Goal: Information Seeking & Learning: Learn about a topic

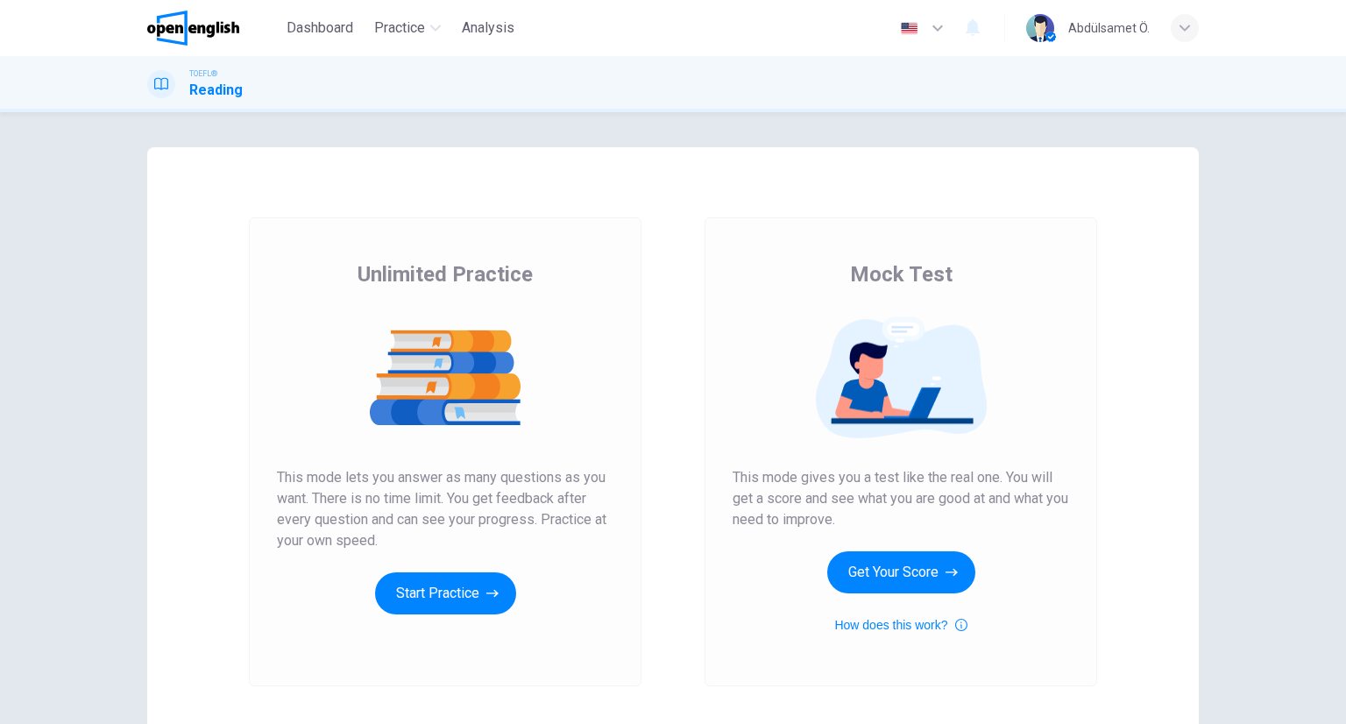
scroll to position [266, 0]
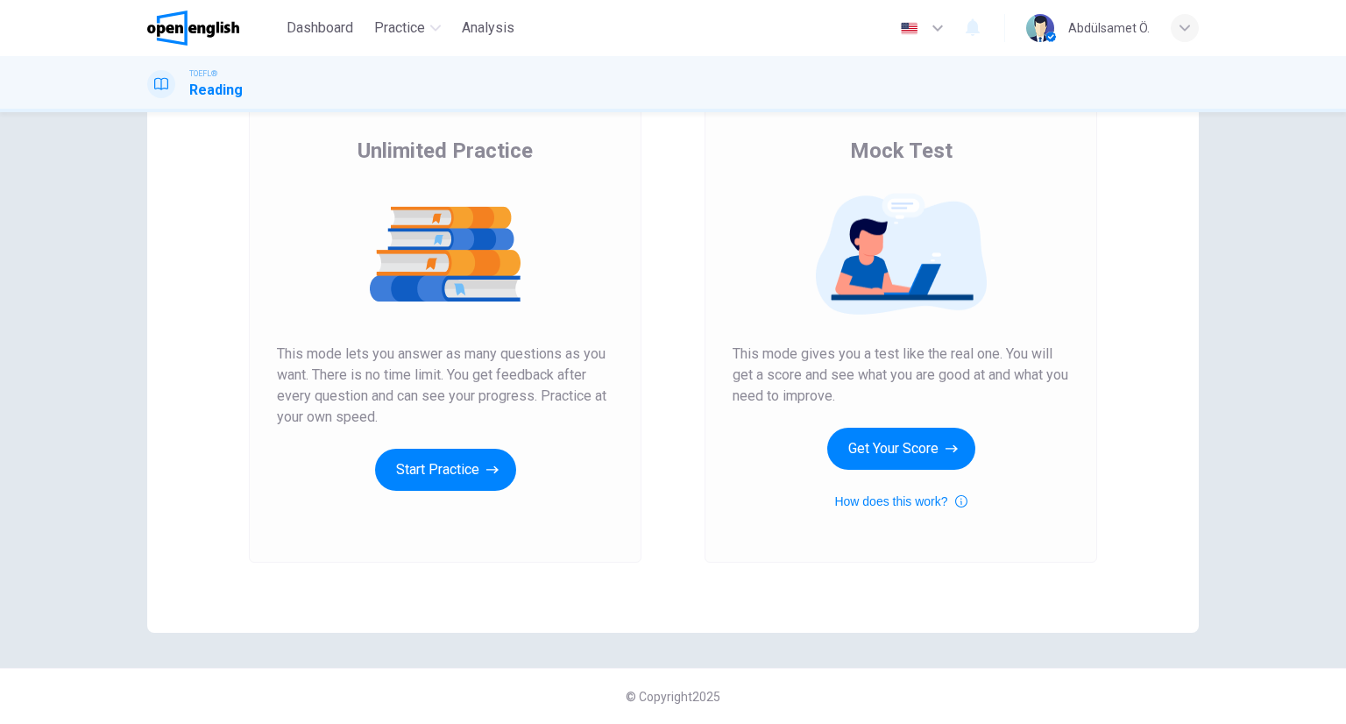
drag, startPoint x: 729, startPoint y: 351, endPoint x: 851, endPoint y: 393, distance: 129.6
click at [851, 393] on span "This mode gives you a test like the real one. You will get a score and see what…" at bounding box center [900, 374] width 336 height 63
click at [865, 451] on button "Get Your Score" at bounding box center [901, 448] width 148 height 42
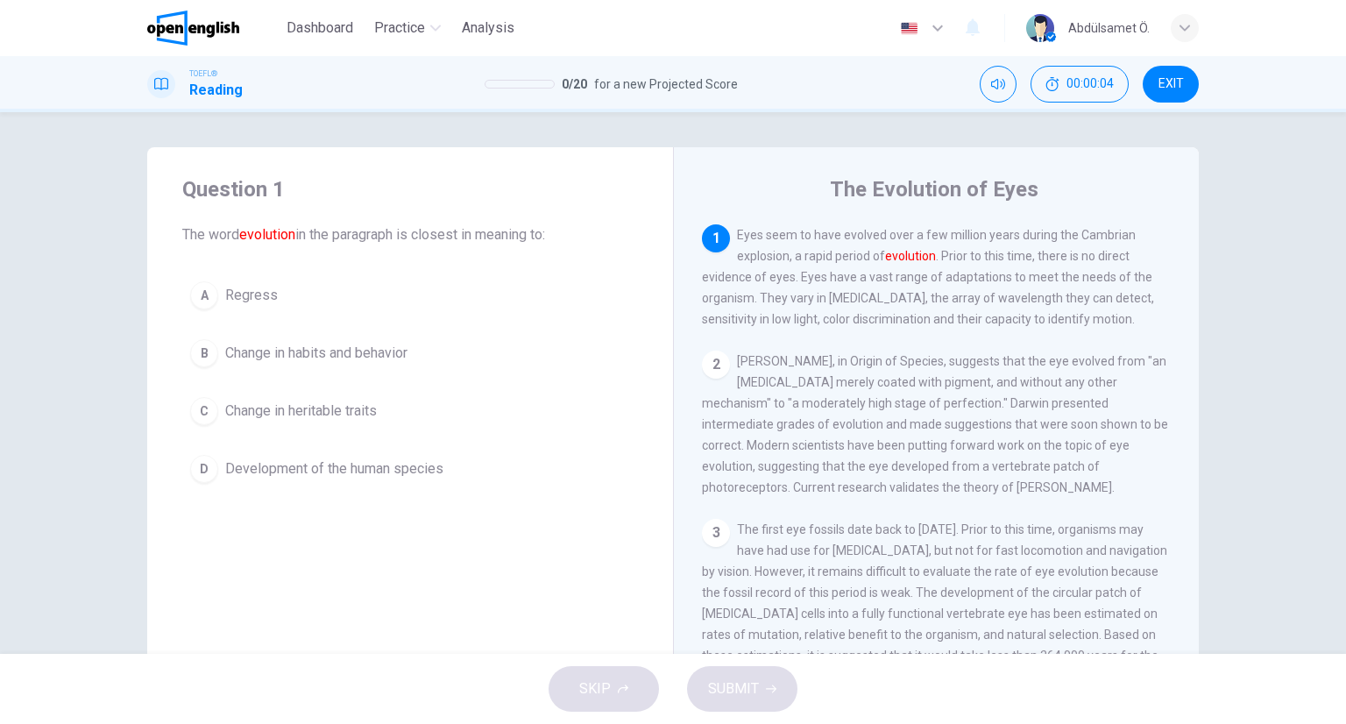
scroll to position [0, 0]
drag, startPoint x: 839, startPoint y: 172, endPoint x: 1037, endPoint y: 194, distance: 199.3
click at [1037, 194] on div "The Evolution of Eyes 1 Eyes seem to have evolved over a few million years duri…" at bounding box center [936, 451] width 526 height 609
drag, startPoint x: 900, startPoint y: 169, endPoint x: 1052, endPoint y: 199, distance: 155.3
click at [1052, 199] on div "The Evolution of Eyes 1 Eyes seem to have evolved over a few million years duri…" at bounding box center [936, 451] width 526 height 609
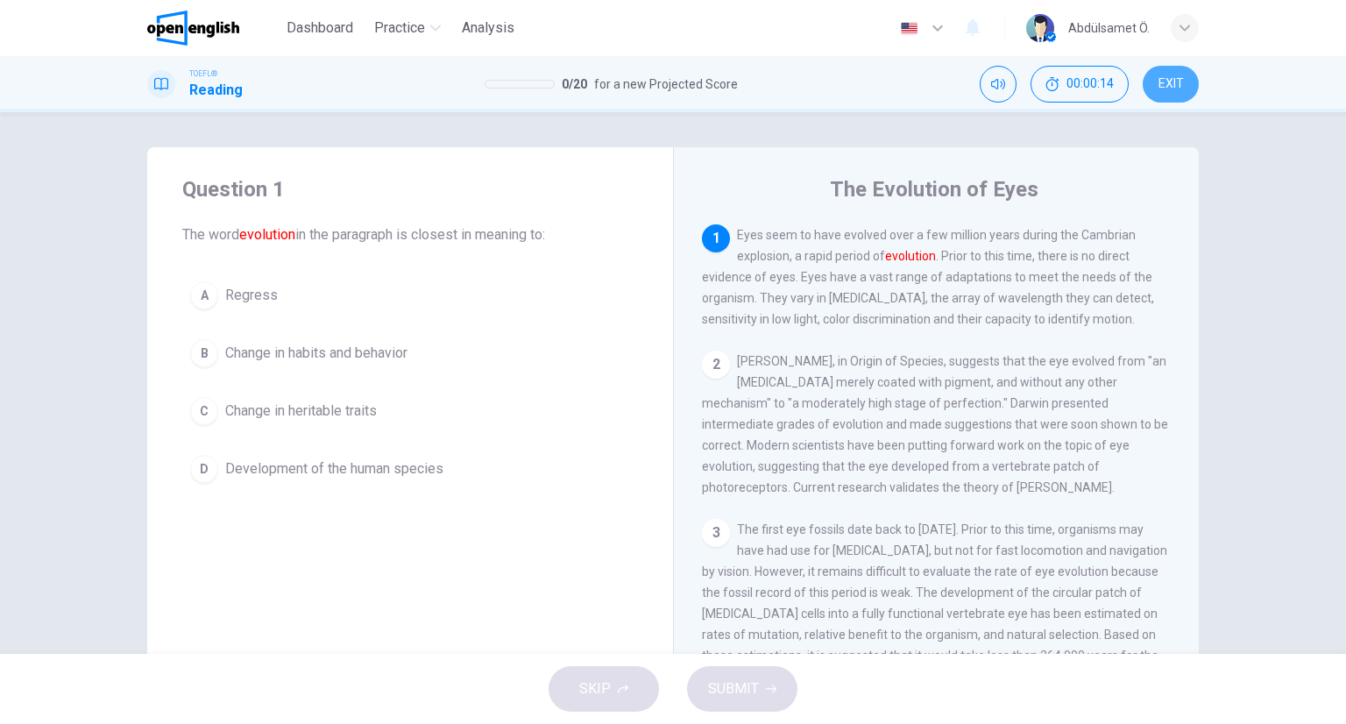
click at [1193, 92] on button "EXIT" at bounding box center [1170, 84] width 56 height 37
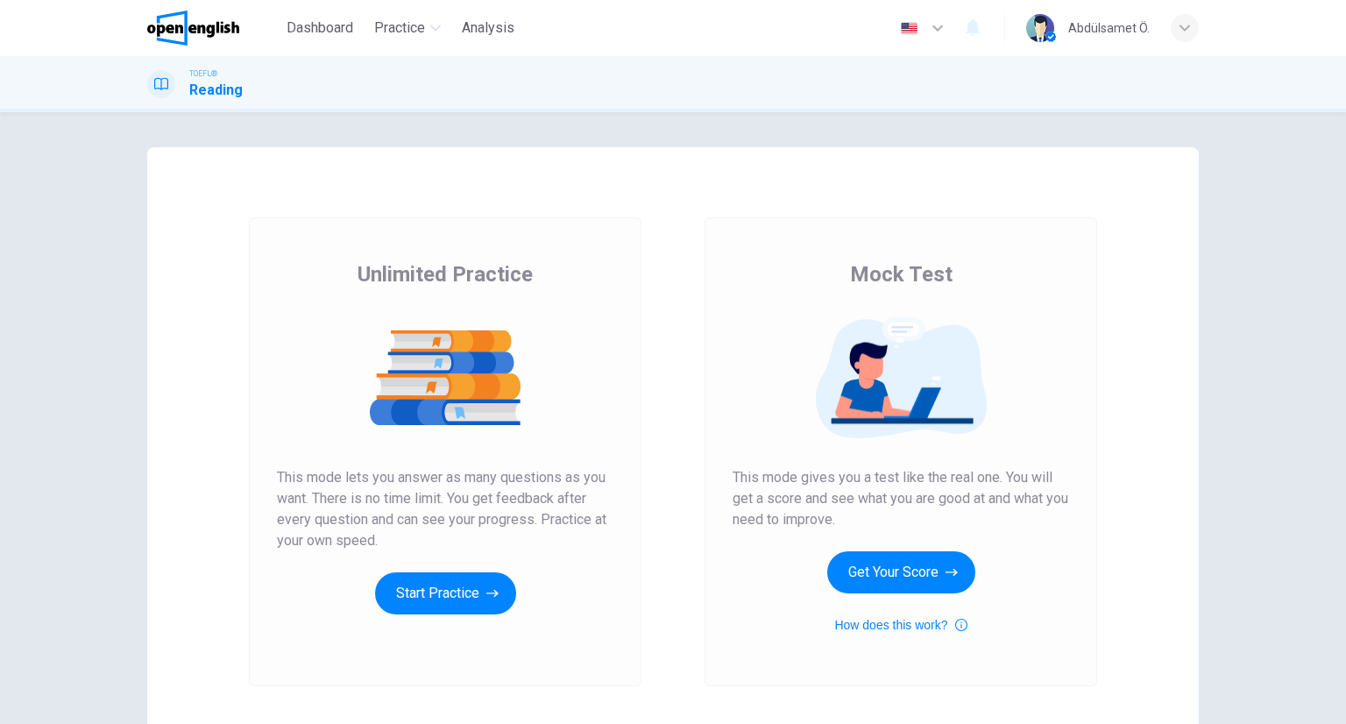
scroll to position [266, 0]
click at [438, 604] on button "Start Practice" at bounding box center [445, 593] width 141 height 42
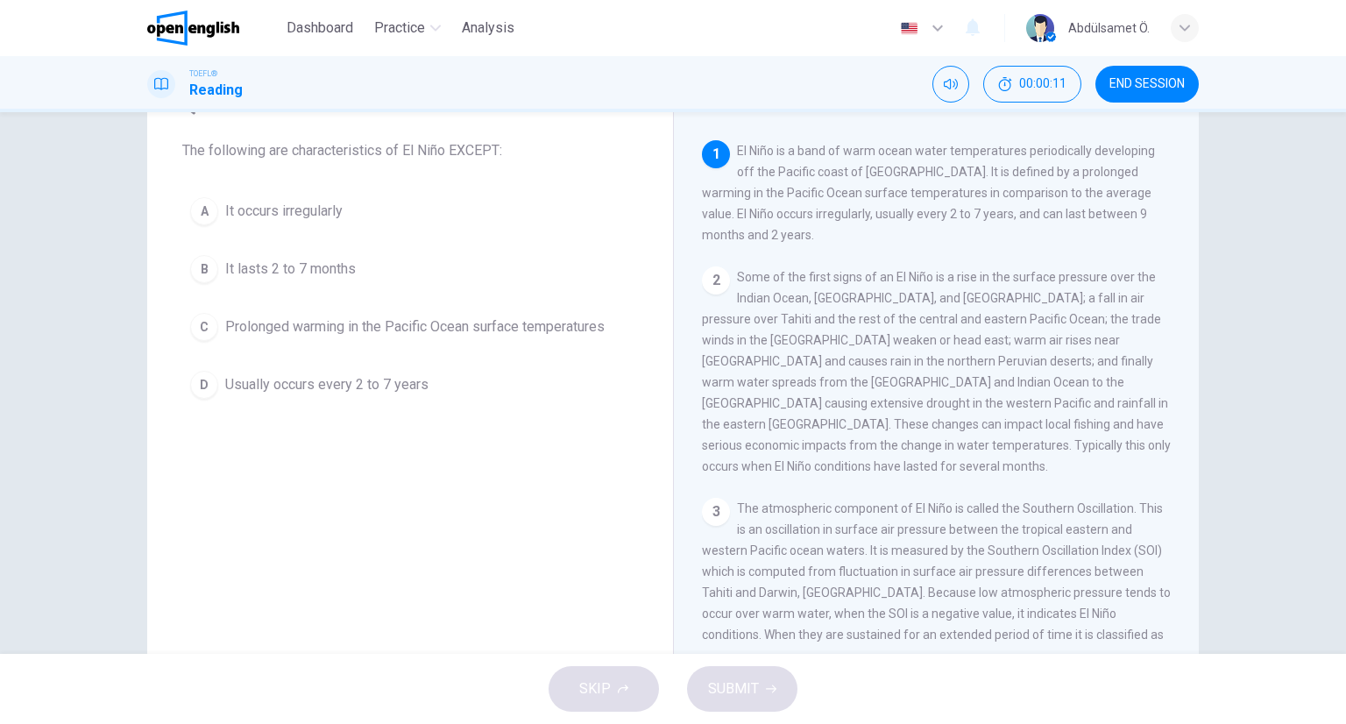
scroll to position [18, 0]
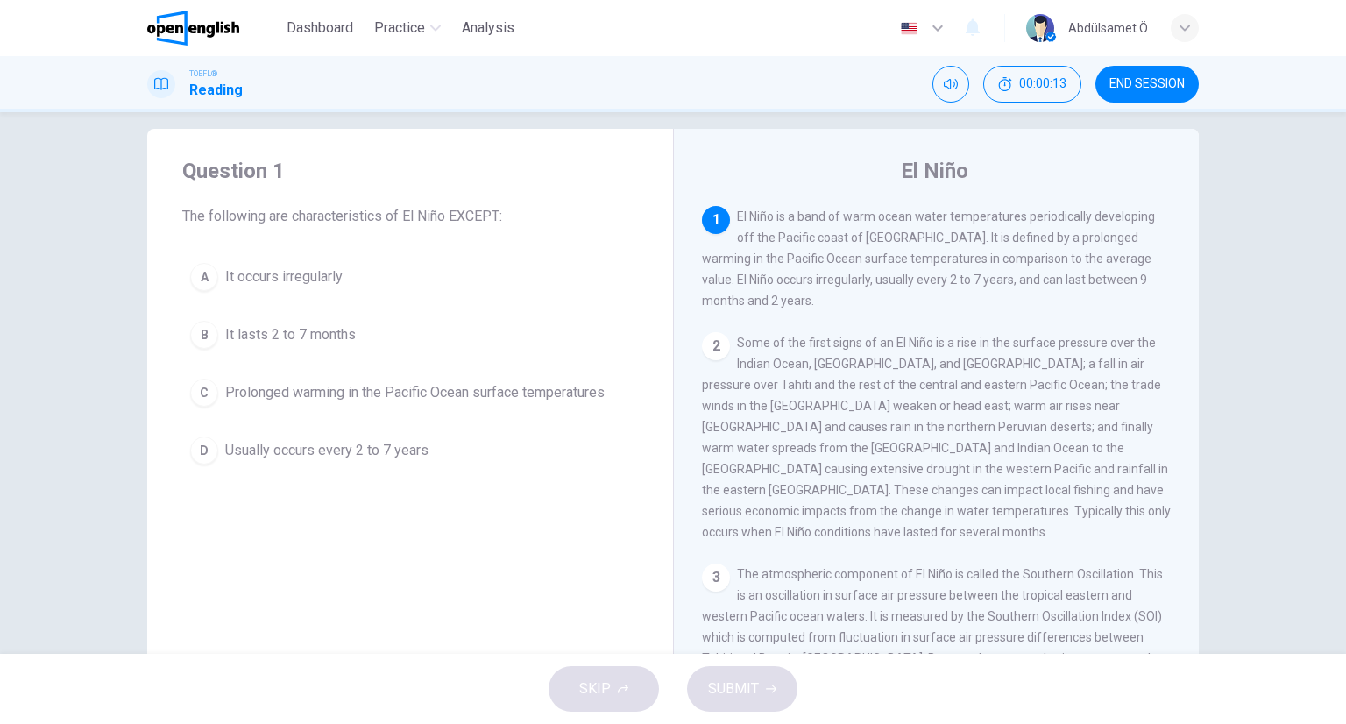
drag, startPoint x: 172, startPoint y: 215, endPoint x: 555, endPoint y: 194, distance: 383.4
click at [555, 194] on div "Question 1 The following are characteristics of El Niño EXCEPT: A It occurs irr…" at bounding box center [410, 314] width 526 height 371
click at [491, 215] on span "The following are characteristics of El Niño EXCEPT:" at bounding box center [410, 216] width 456 height 21
drag, startPoint x: 501, startPoint y: 210, endPoint x: 282, endPoint y: 215, distance: 219.0
click at [287, 215] on span "The following are characteristics of El Niño EXCEPT:" at bounding box center [410, 216] width 456 height 21
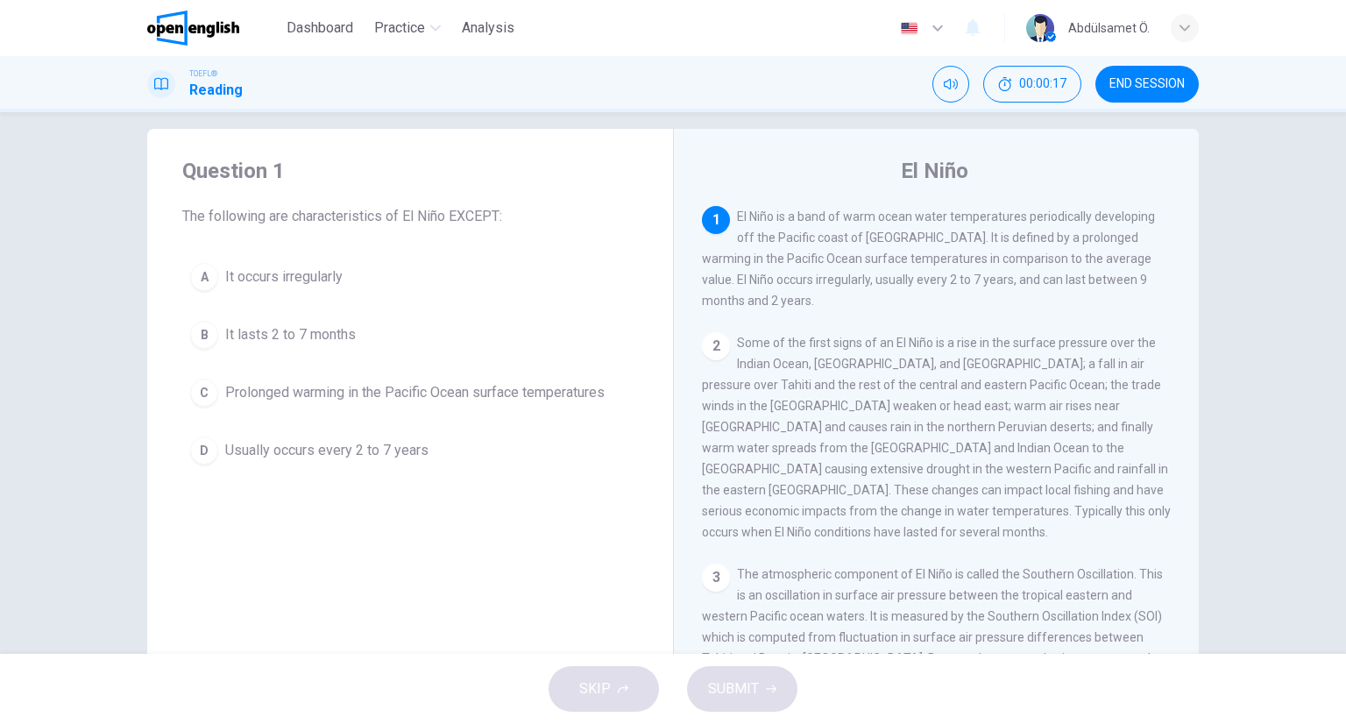
drag, startPoint x: 204, startPoint y: 237, endPoint x: 441, endPoint y: 236, distance: 236.5
click at [441, 236] on div "Question 1 The following are characteristics of El Niño EXCEPT: A It occurs irr…" at bounding box center [410, 314] width 526 height 371
drag, startPoint x: 228, startPoint y: 336, endPoint x: 417, endPoint y: 514, distance: 259.7
click at [417, 514] on div "Question 1 The following are characteristics of El Niño EXCEPT: A It occurs irr…" at bounding box center [410, 433] width 526 height 609
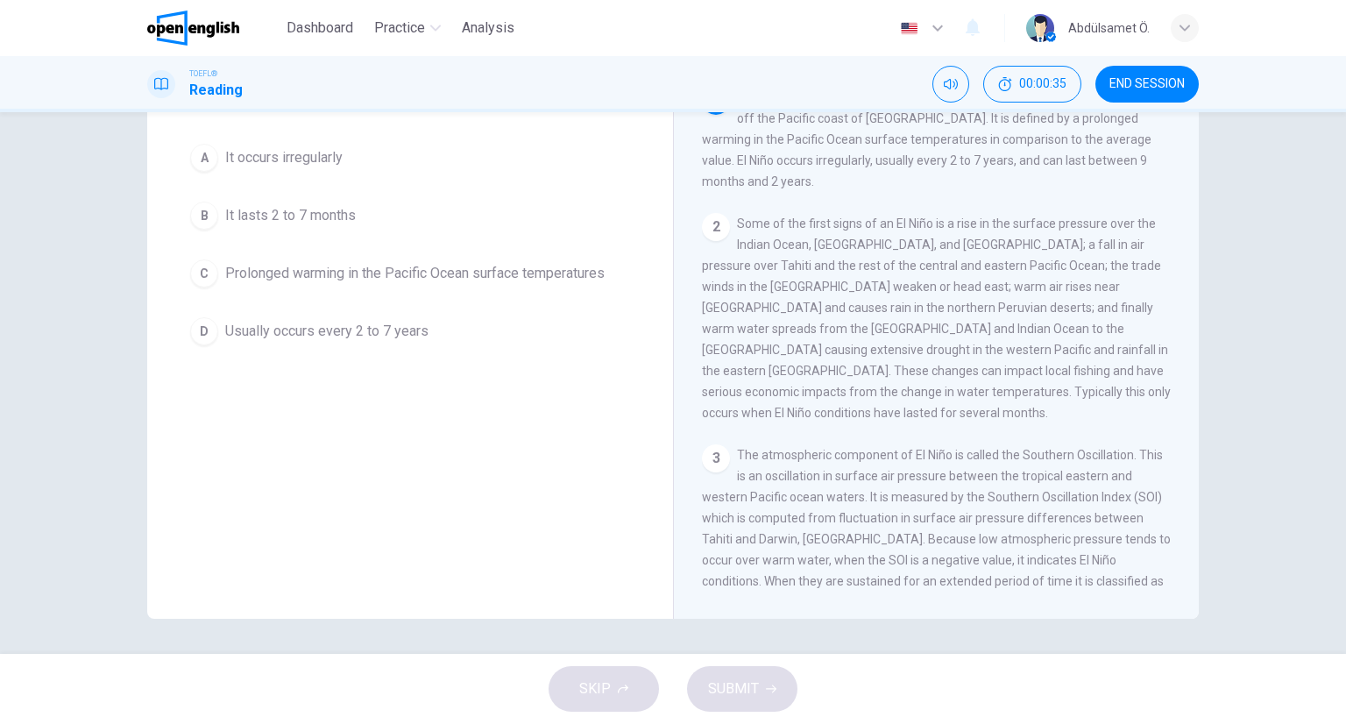
scroll to position [0, 0]
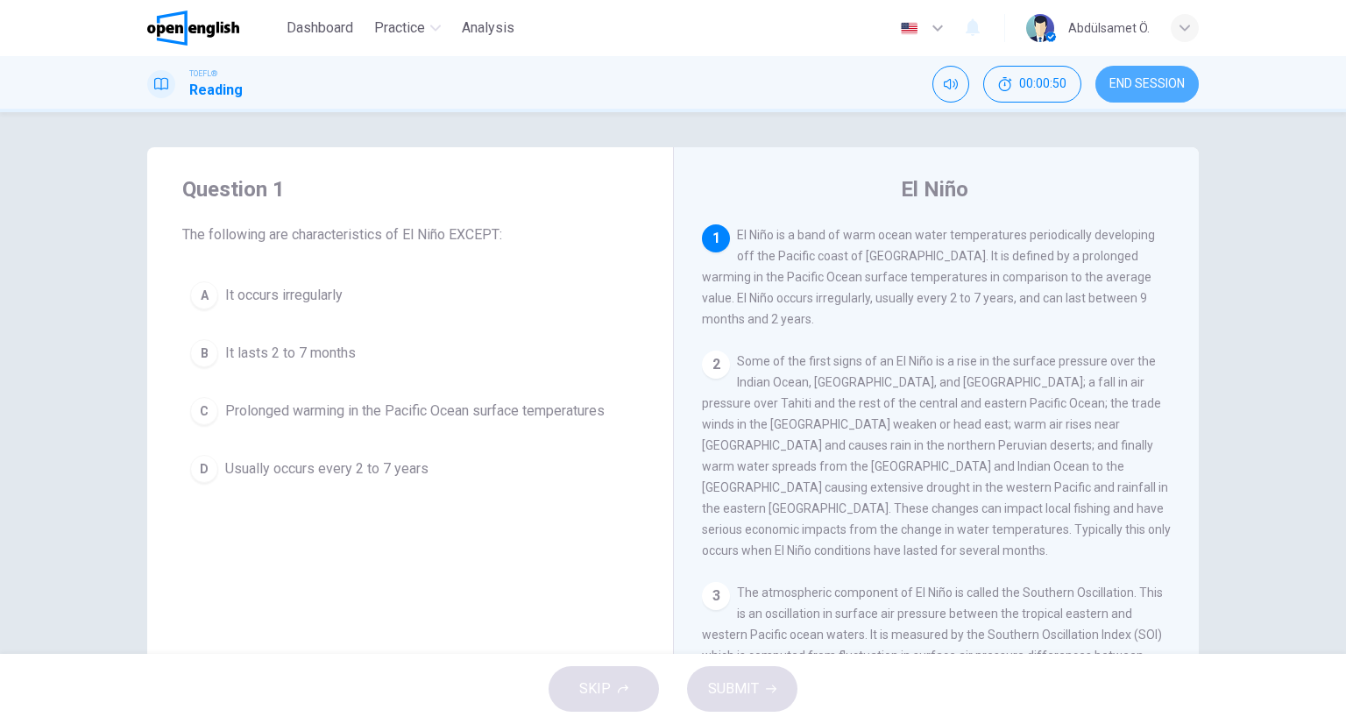
click at [1162, 95] on button "END SESSION" at bounding box center [1146, 84] width 103 height 37
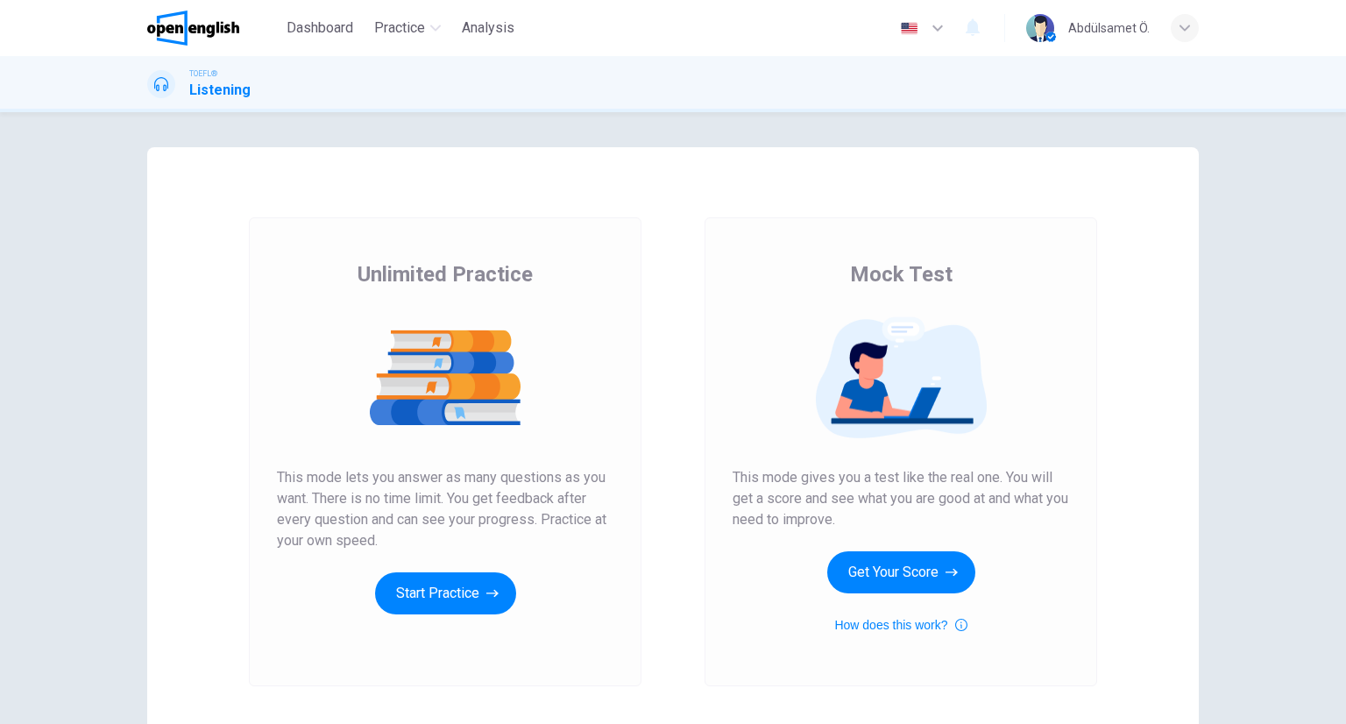
scroll to position [266, 0]
click at [386, 599] on button "Start Practice" at bounding box center [445, 593] width 141 height 42
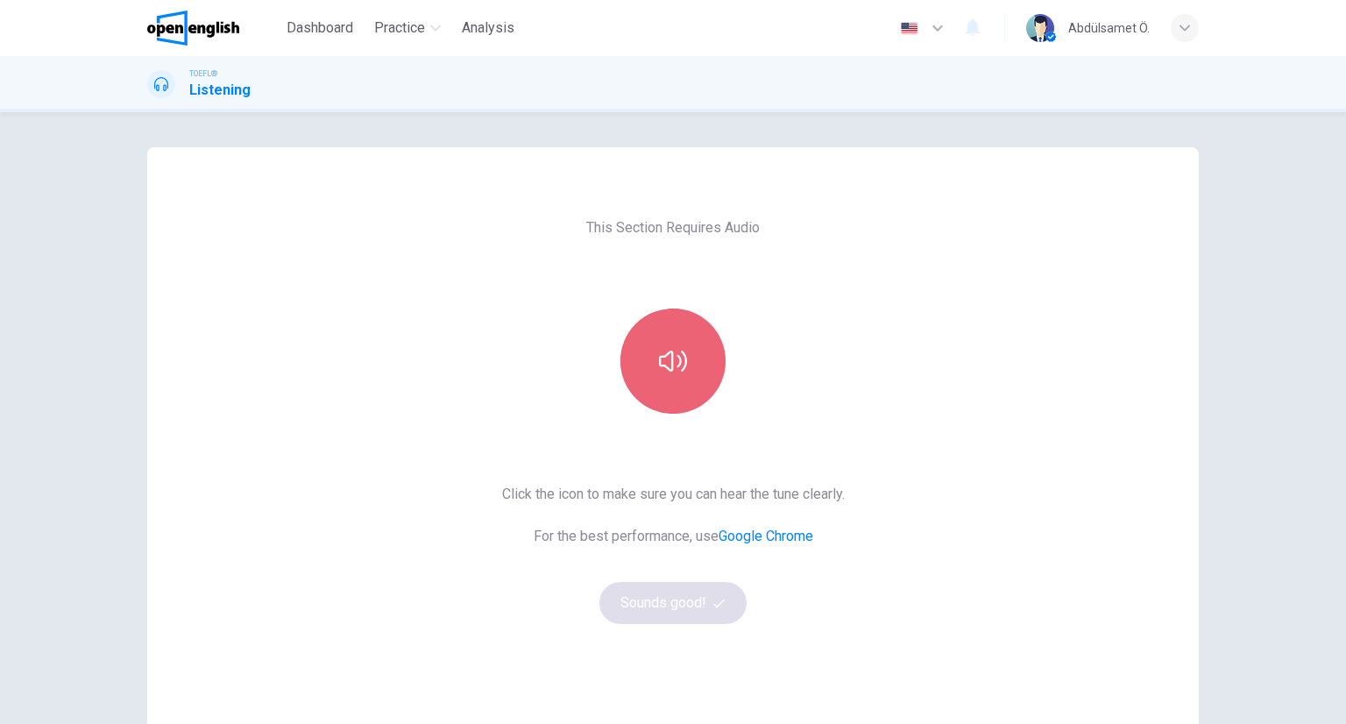
click at [634, 365] on button "button" at bounding box center [672, 360] width 105 height 105
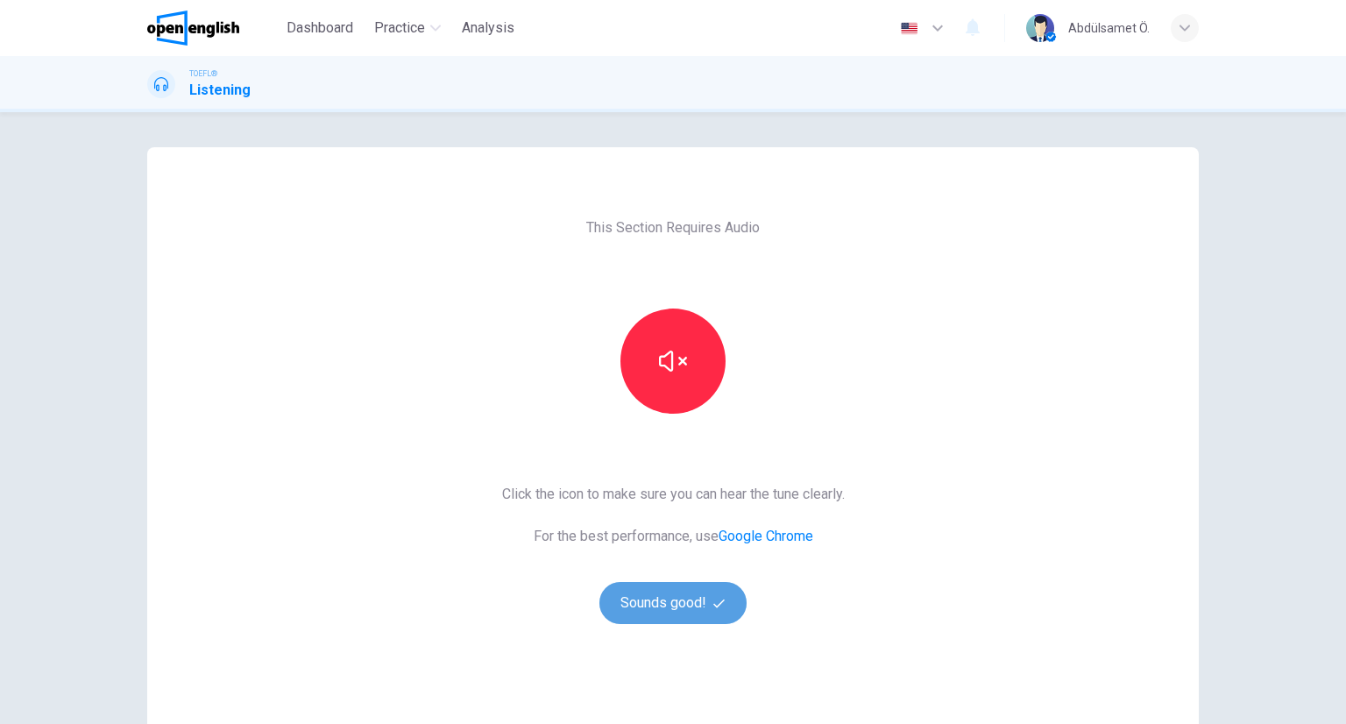
click at [673, 592] on button "Sounds good!" at bounding box center [672, 603] width 147 height 42
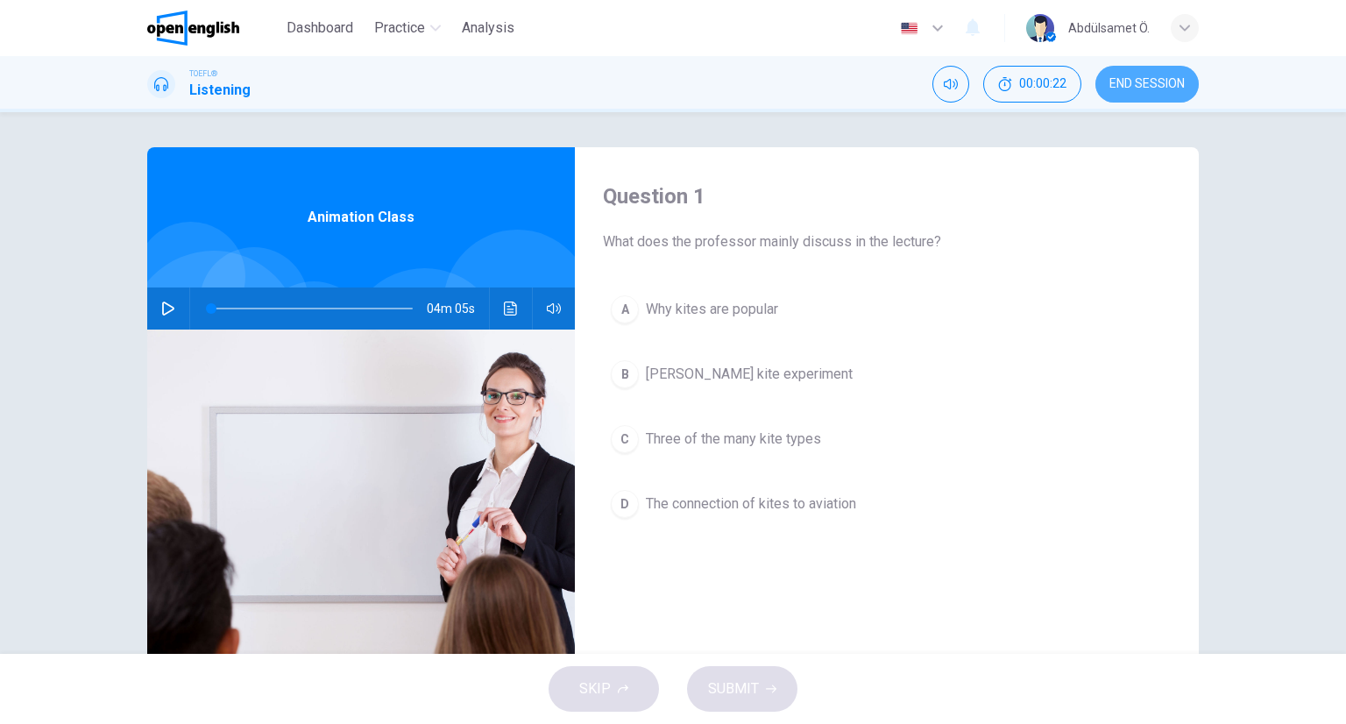
click at [1110, 85] on span "END SESSION" at bounding box center [1146, 84] width 75 height 14
